Goal: Transaction & Acquisition: Purchase product/service

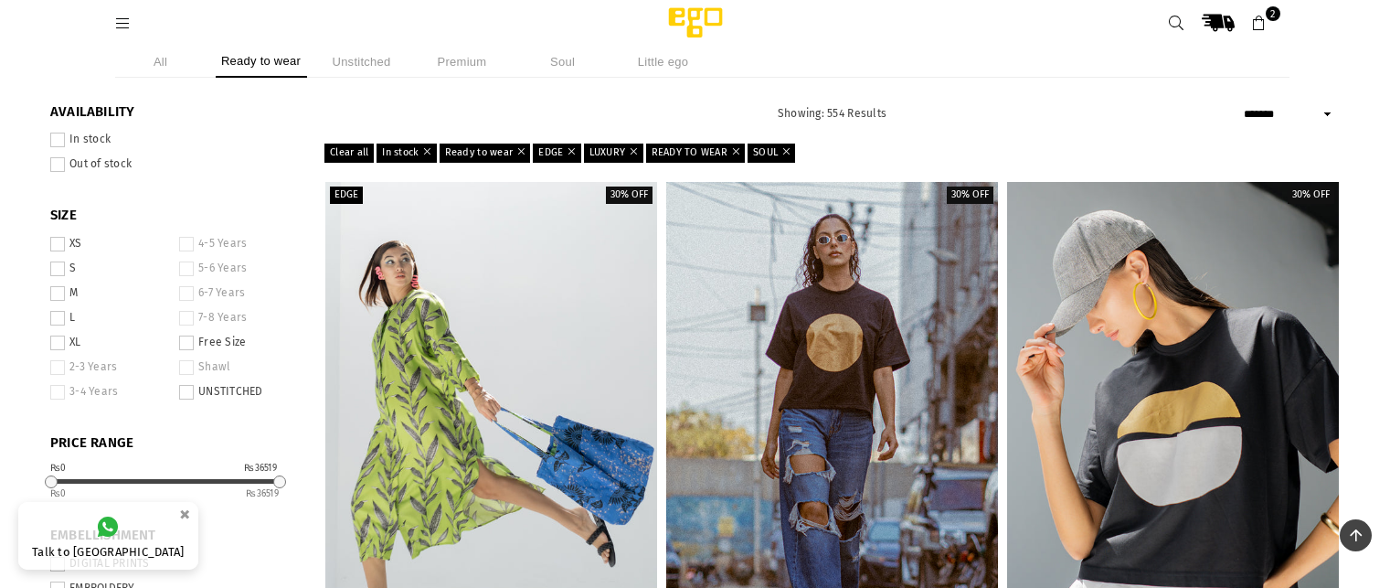
select select "**********"
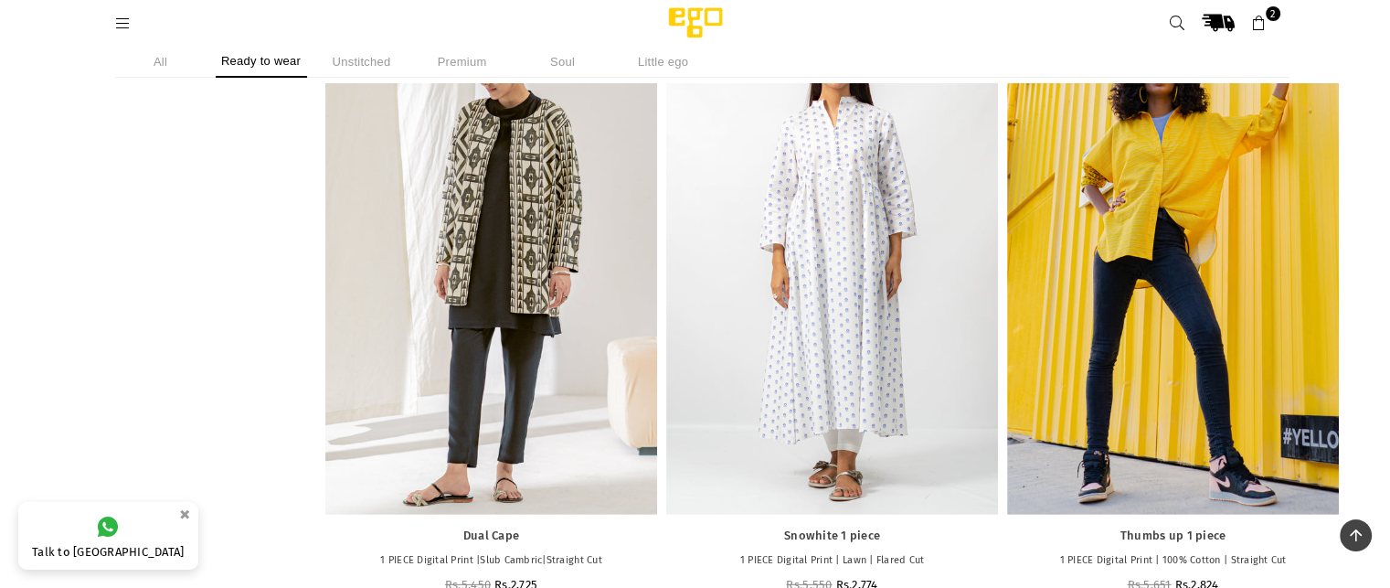
scroll to position [665, 0]
click at [1253, 19] on icon at bounding box center [1259, 24] width 16 height 16
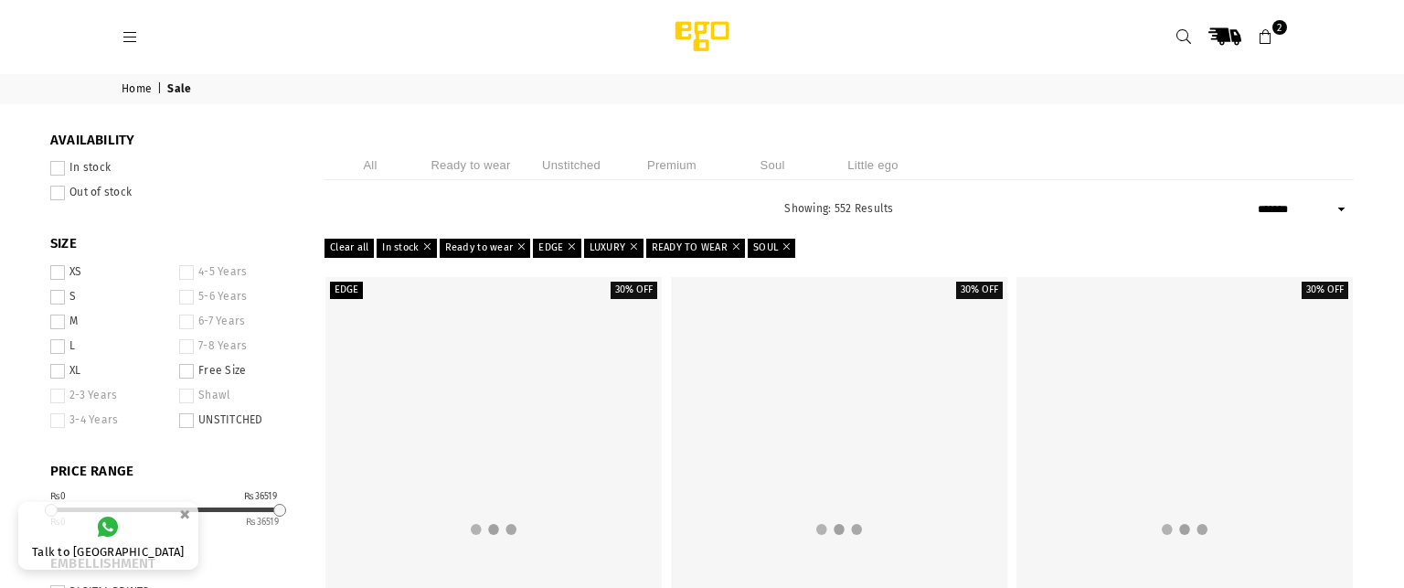
select select "**********"
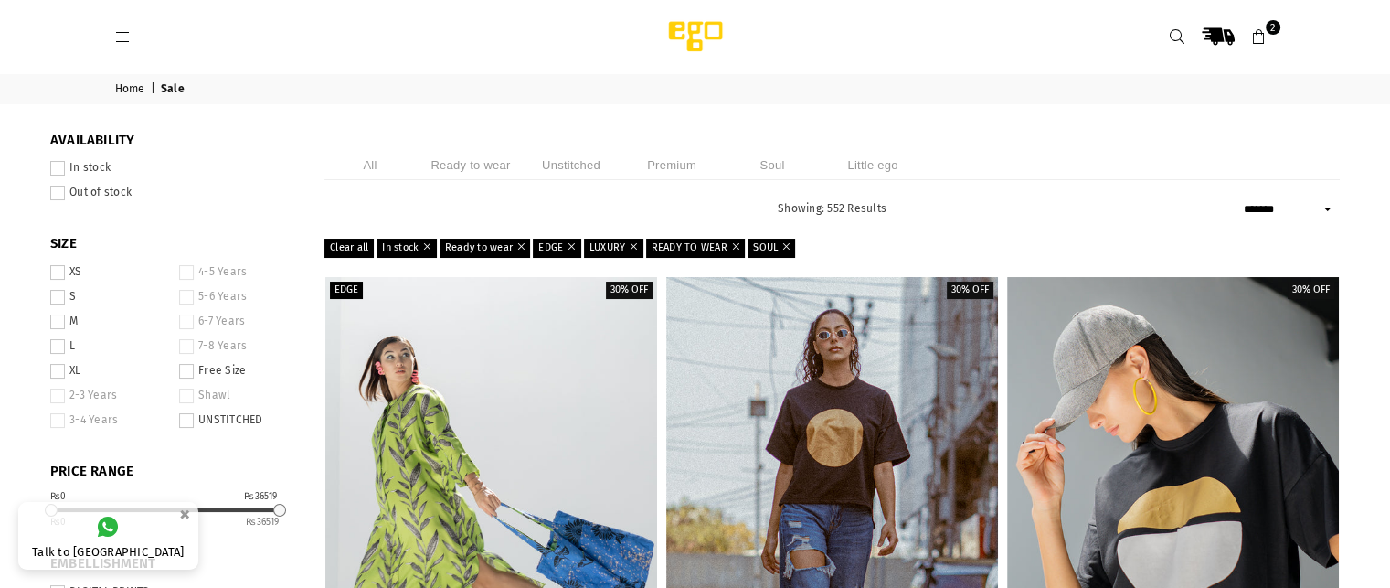
click at [1256, 35] on icon at bounding box center [1259, 37] width 16 height 16
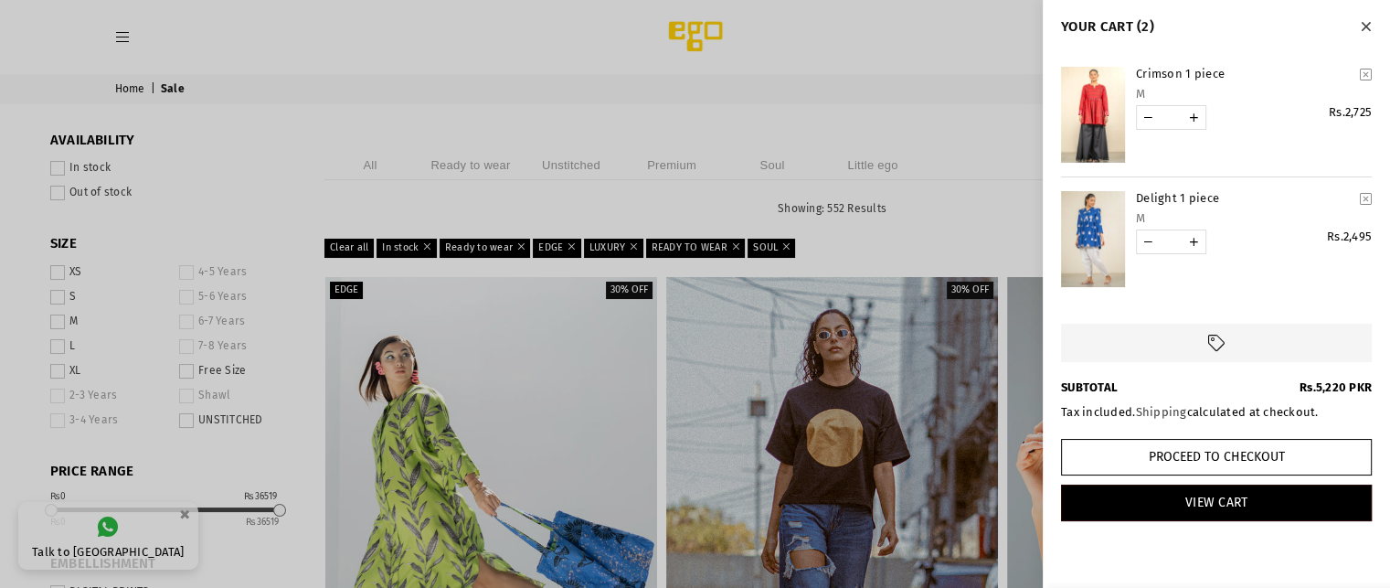
click at [1369, 16] on button "Close" at bounding box center [1365, 26] width 21 height 24
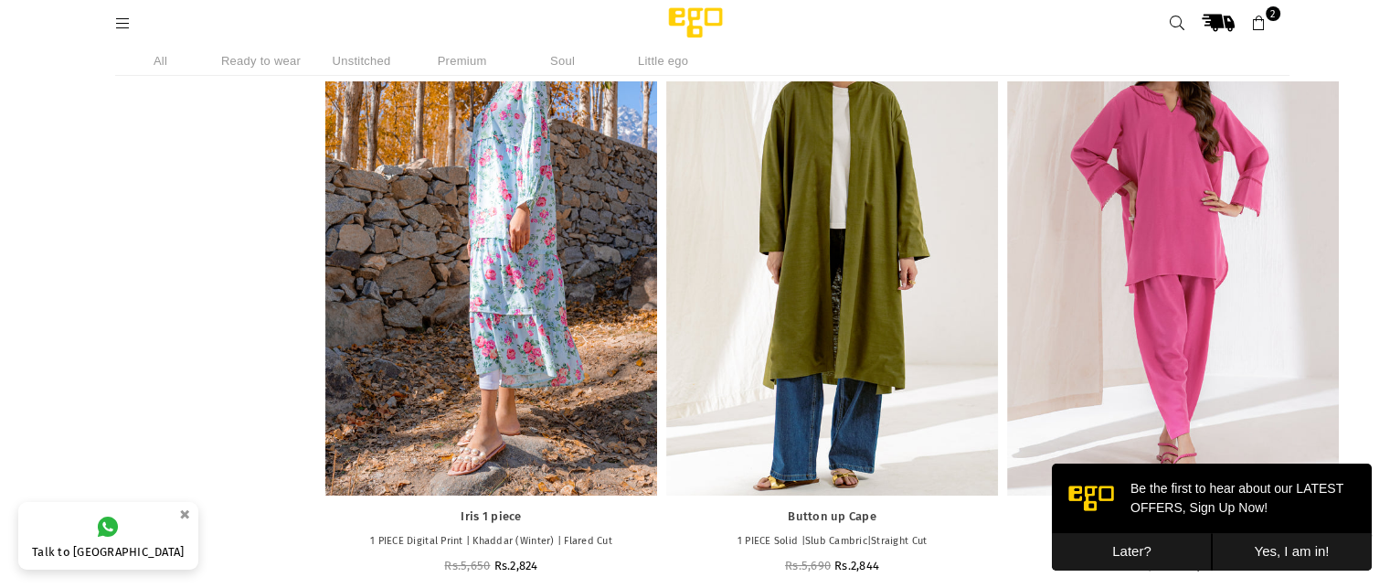
scroll to position [6678, 0]
click at [1116, 543] on button "Later?" at bounding box center [1132, 551] width 160 height 37
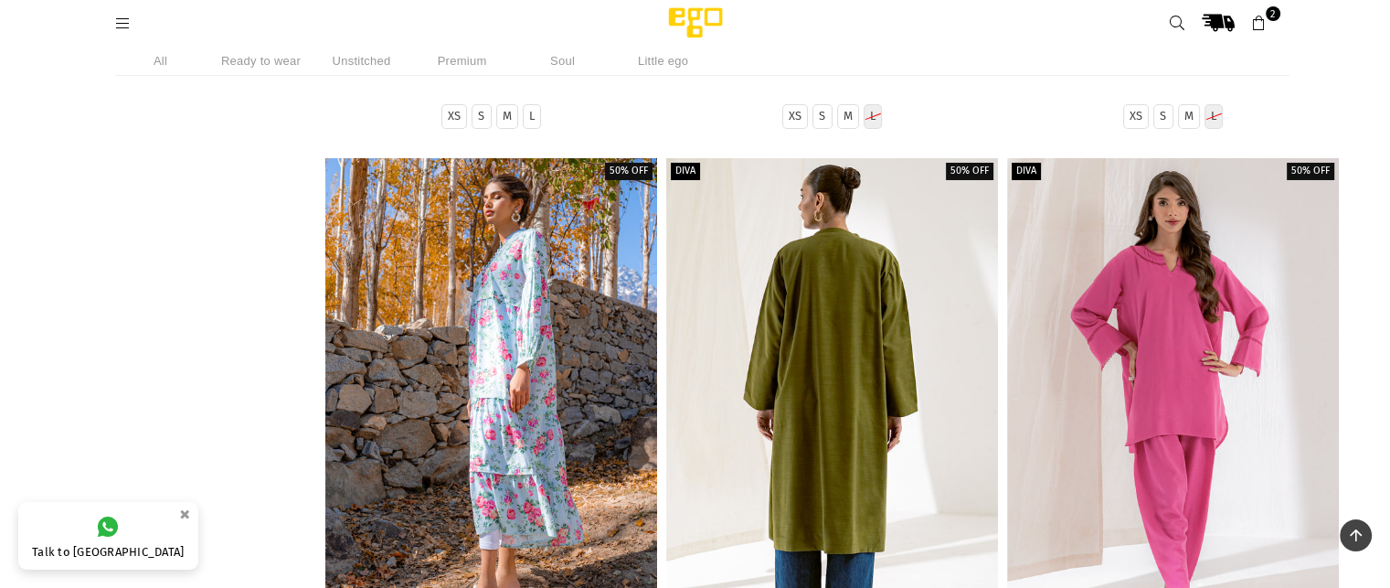
scroll to position [6689, 0]
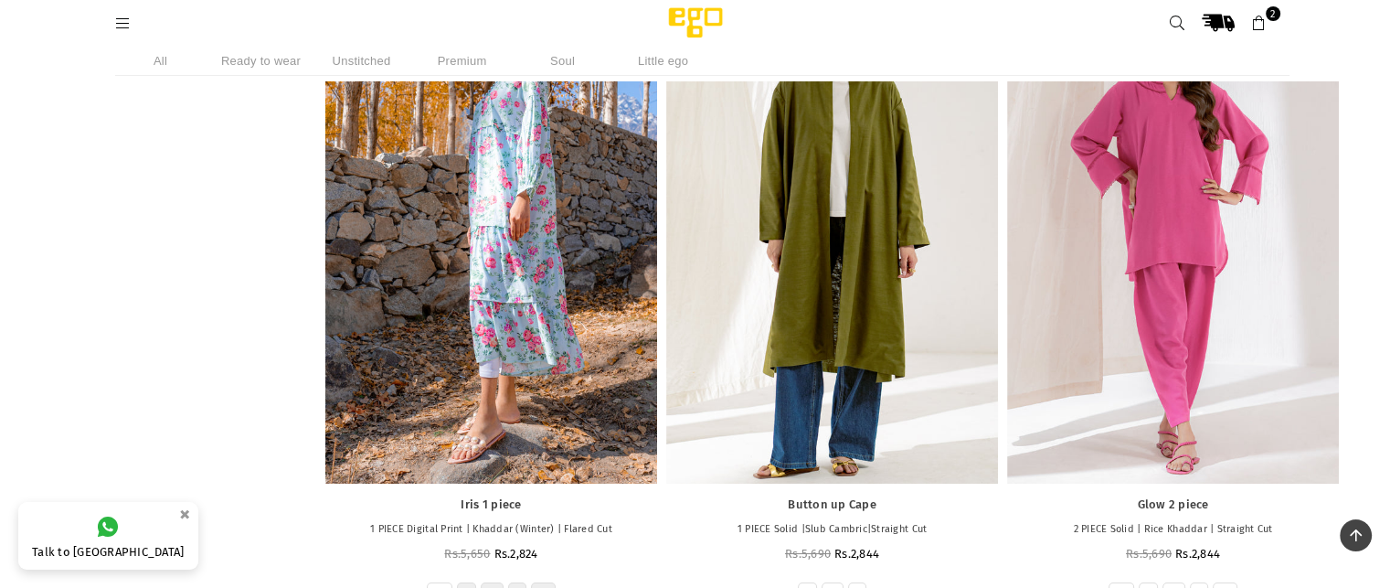
click at [1271, 37] on link "2" at bounding box center [1259, 22] width 33 height 33
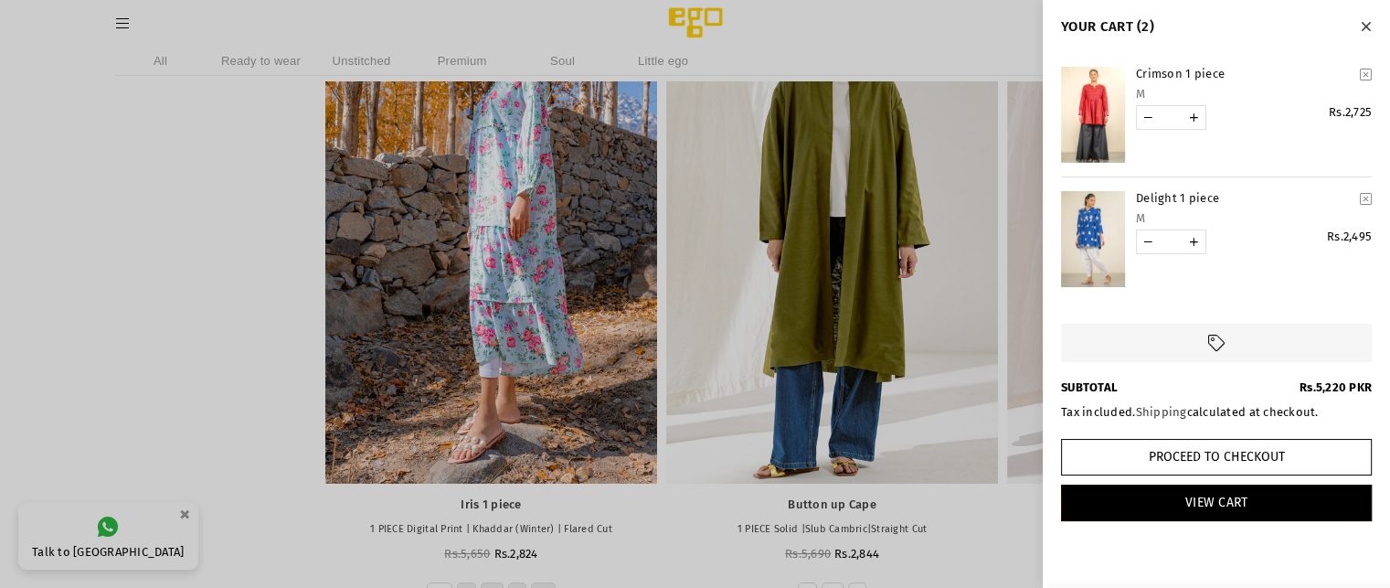
click at [374, 355] on div at bounding box center [695, 294] width 1390 height 588
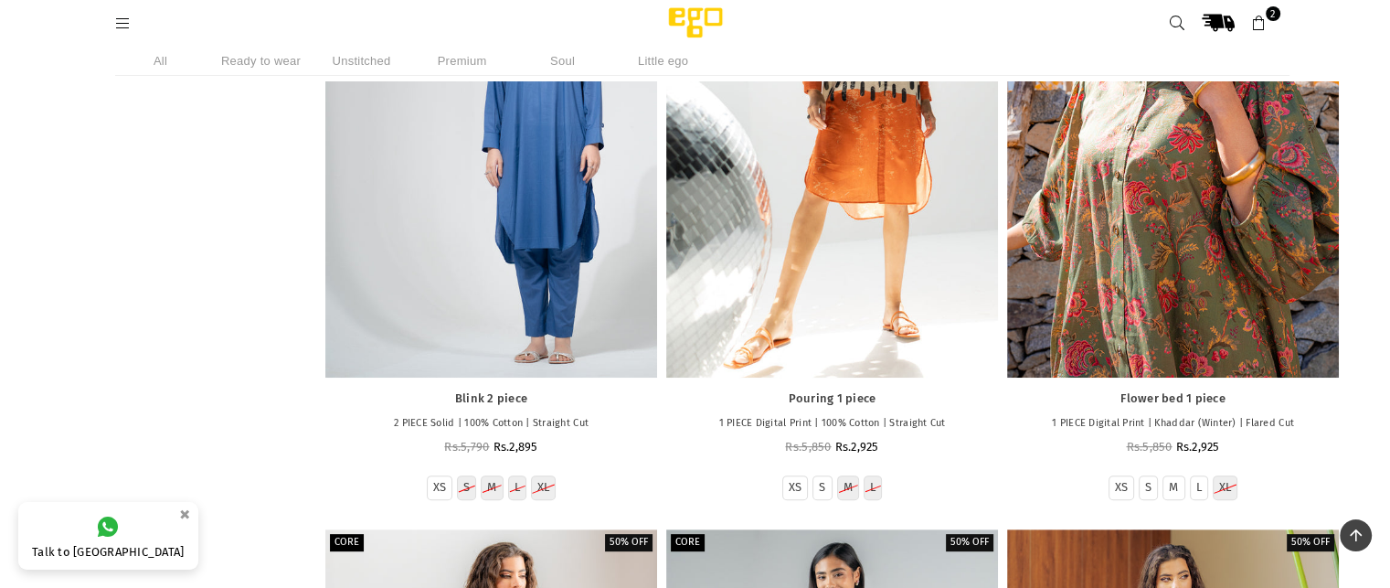
scroll to position [7438, 0]
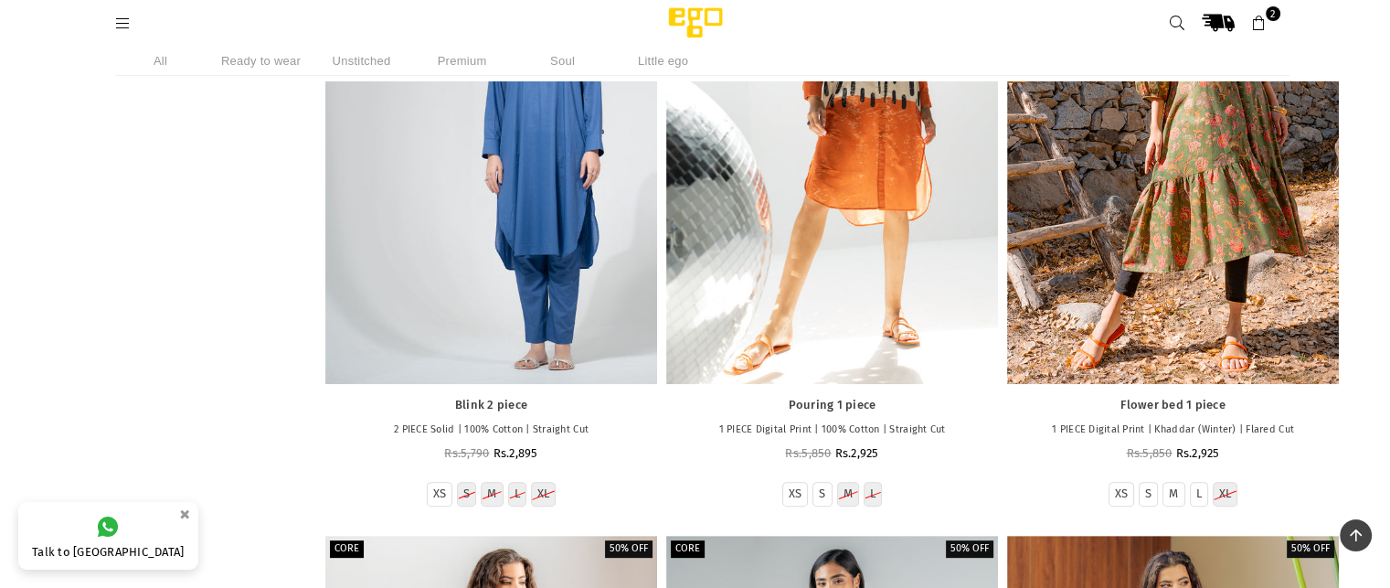
click at [1264, 26] on icon at bounding box center [1259, 24] width 16 height 16
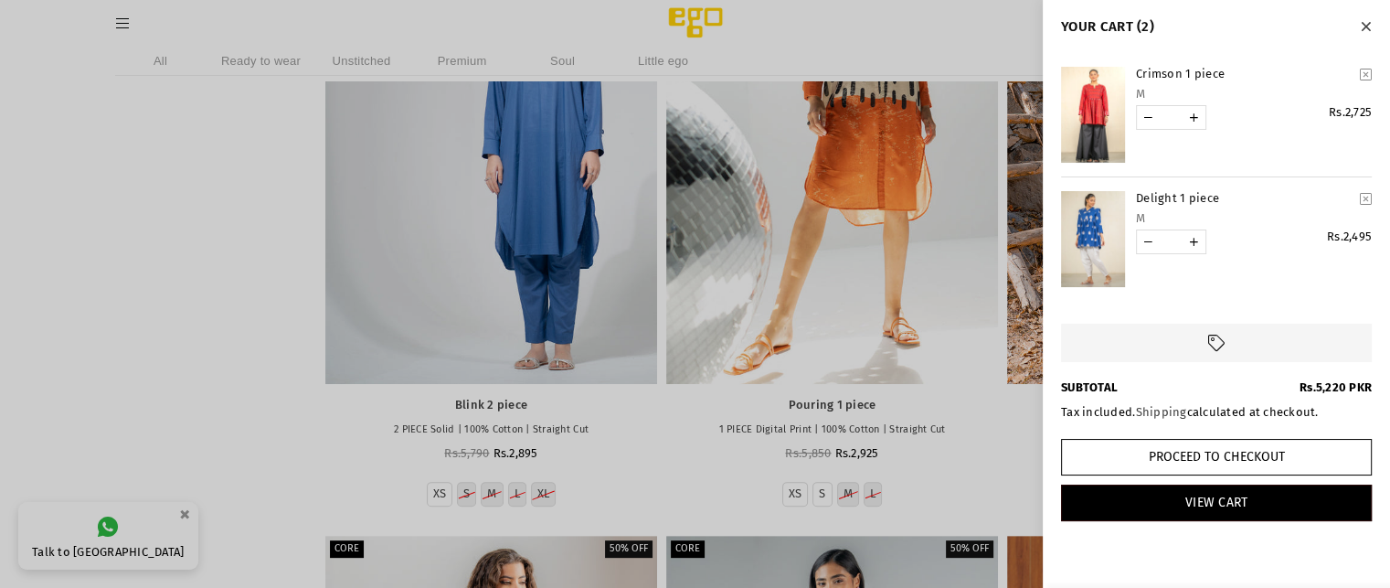
click at [132, 17] on div at bounding box center [695, 294] width 1390 height 588
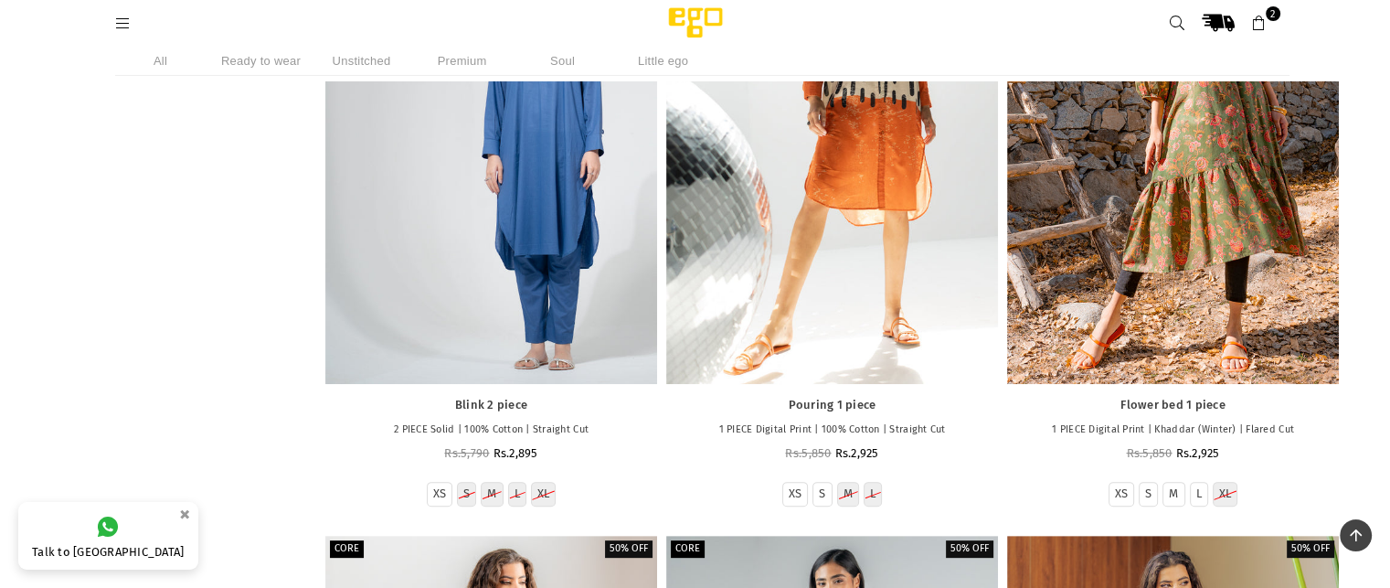
click at [127, 20] on icon at bounding box center [123, 24] width 16 height 16
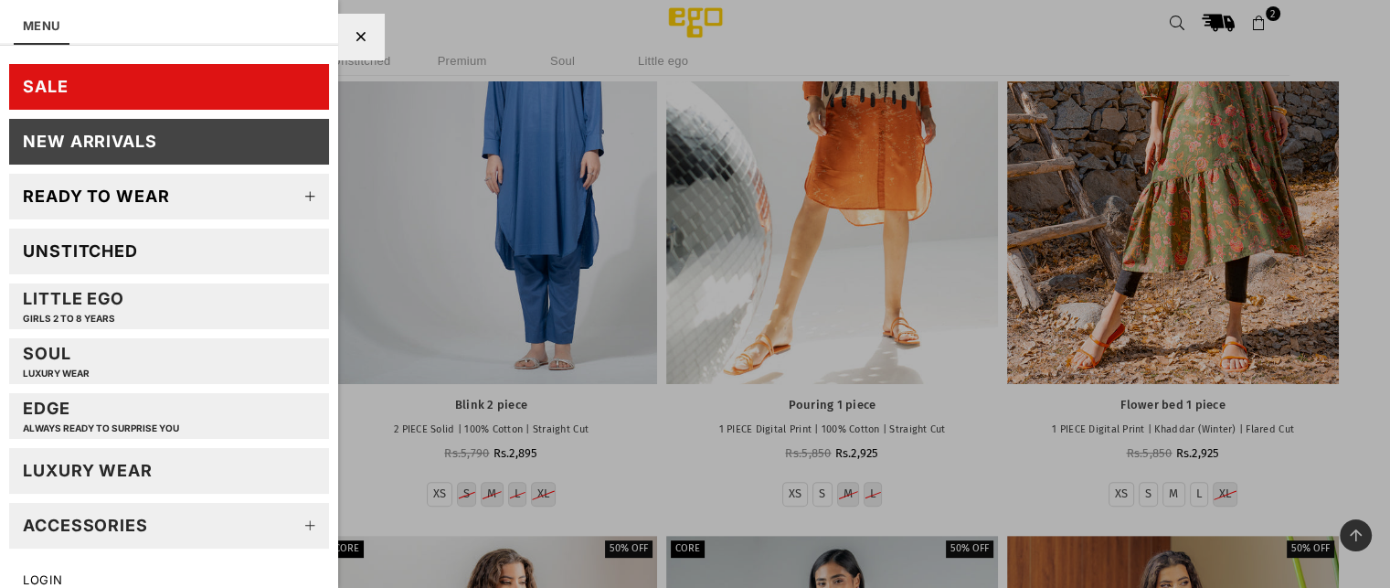
click at [127, 20] on ul "MENU" at bounding box center [169, 22] width 338 height 45
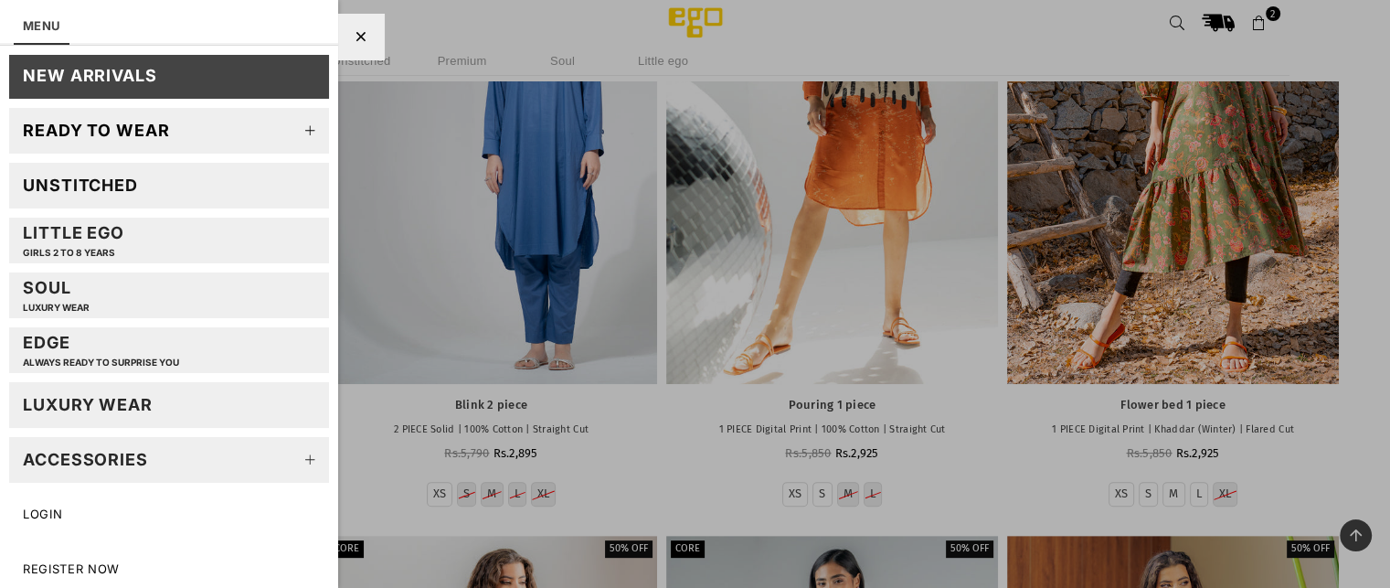
click at [529, 257] on div at bounding box center [695, 294] width 1390 height 588
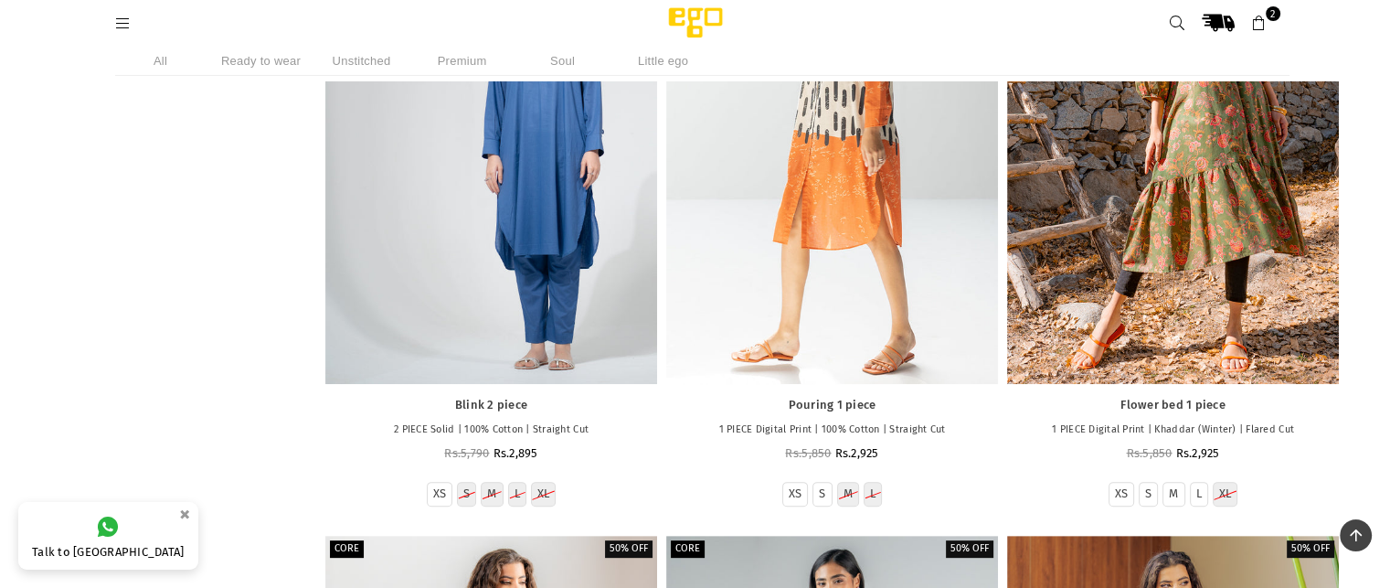
click at [811, 282] on div at bounding box center [832, 135] width 332 height 497
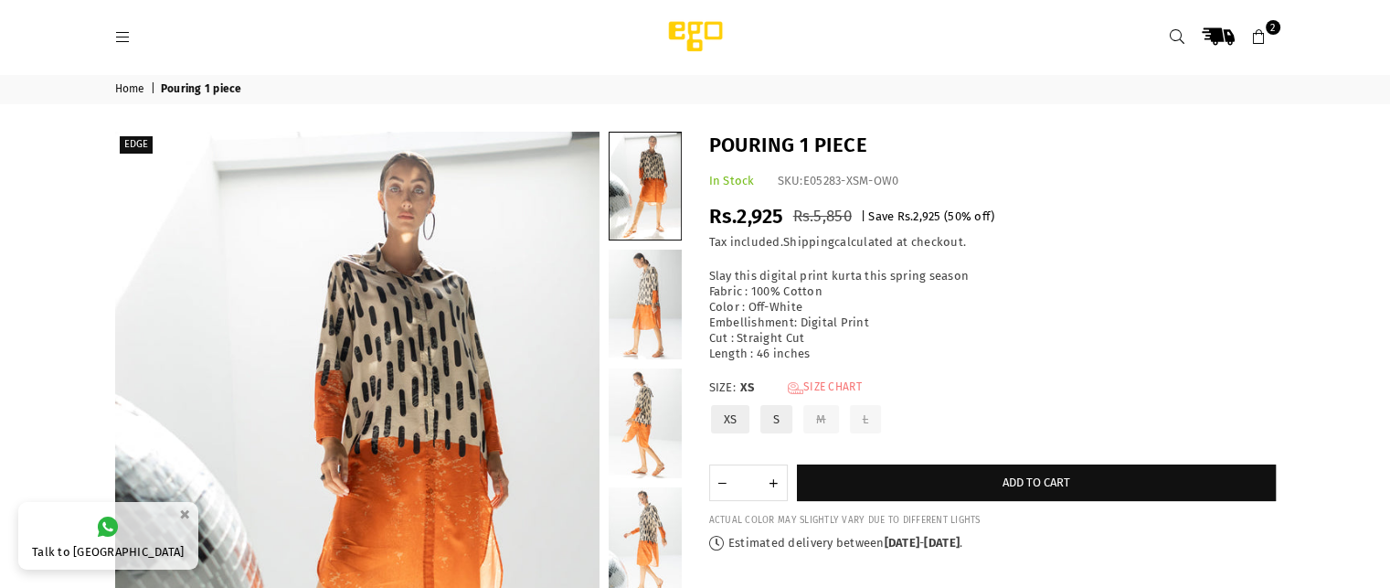
click at [844, 389] on link "Size Chart" at bounding box center [825, 388] width 74 height 16
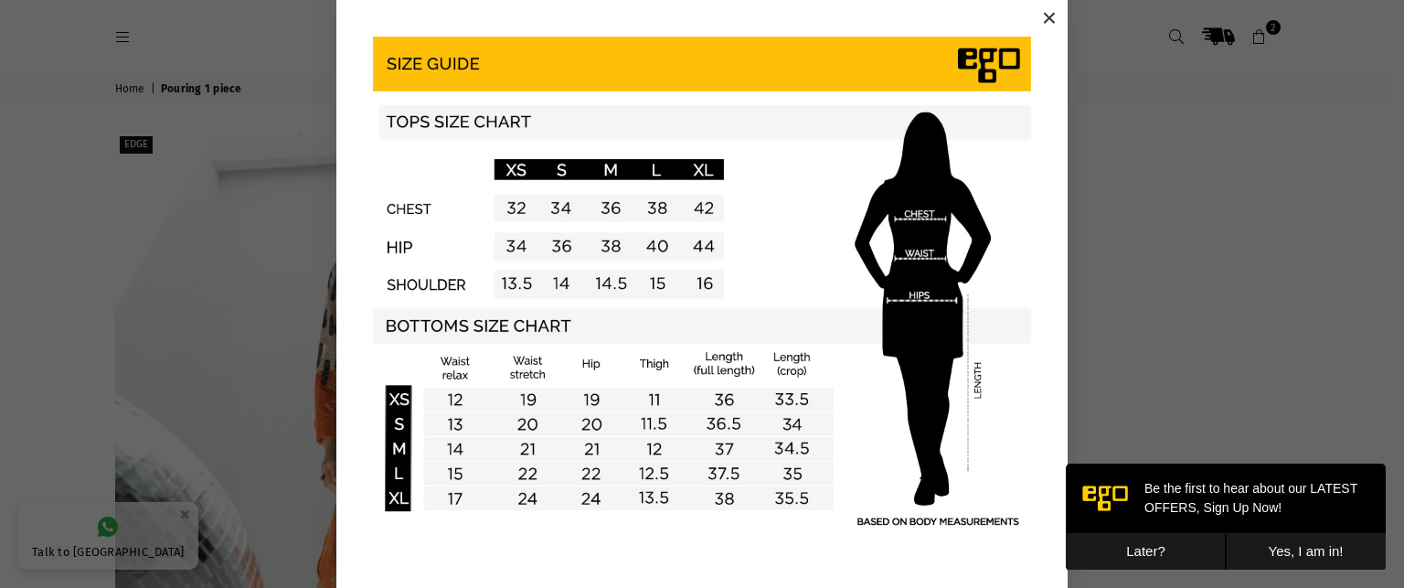
click at [1036, 14] on button "×" at bounding box center [1048, 18] width 27 height 27
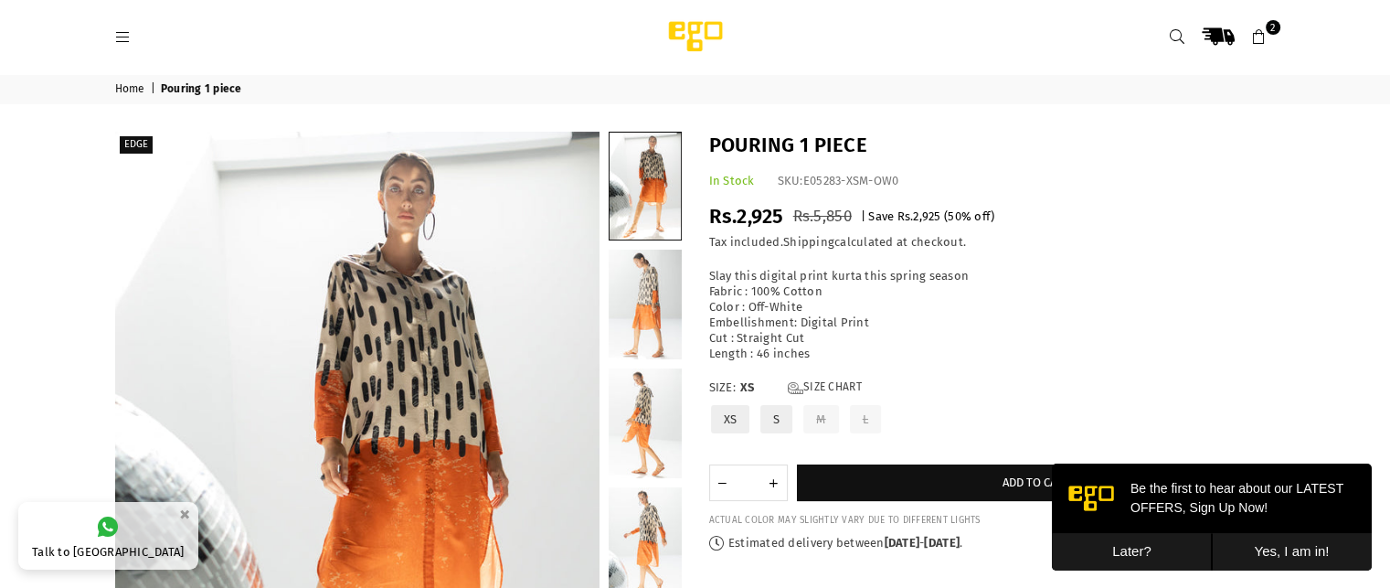
click at [1268, 37] on link "2" at bounding box center [1259, 36] width 33 height 33
